Goal: Task Accomplishment & Management: Manage account settings

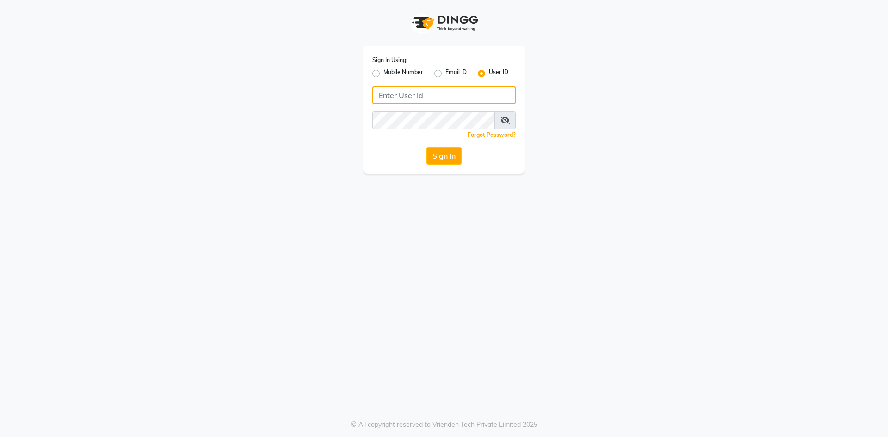
type input "9346469616"
click at [380, 69] on div "Mobile Number" at bounding box center [397, 73] width 51 height 11
click at [383, 73] on label "Mobile Number" at bounding box center [403, 73] width 40 height 11
click at [383, 73] on input "Mobile Number" at bounding box center [386, 71] width 6 height 6
radio input "true"
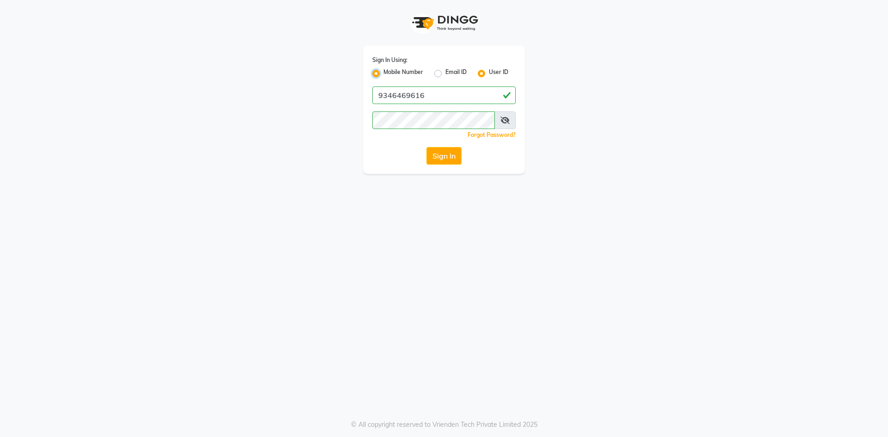
radio input "false"
click at [436, 98] on input "Username" at bounding box center [459, 95] width 112 height 18
type input "9346469616"
click at [445, 158] on button "Sign In" at bounding box center [443, 156] width 35 height 18
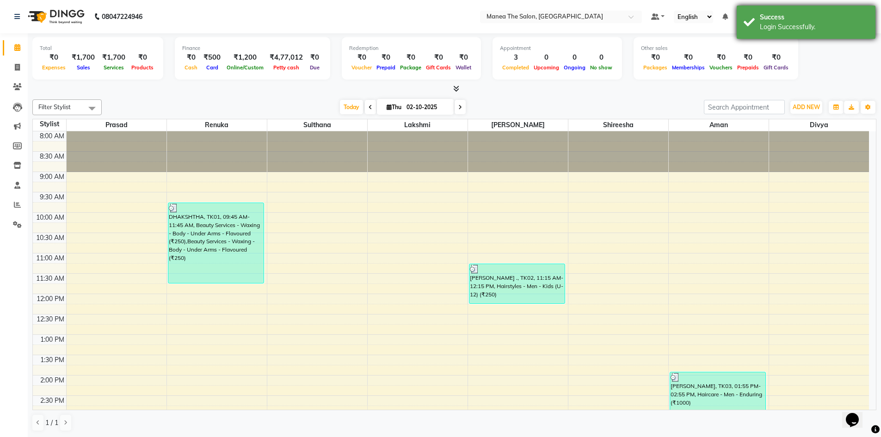
click at [845, 17] on div "Success" at bounding box center [814, 17] width 109 height 10
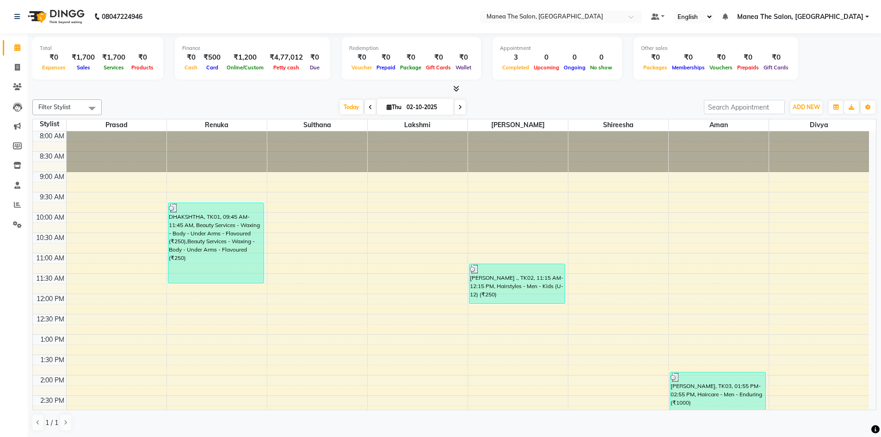
click at [845, 17] on span "Manea The Salon, [GEOGRAPHIC_DATA]" at bounding box center [800, 17] width 126 height 10
click at [826, 61] on link "Sign out" at bounding box center [821, 63] width 85 height 14
